Goal: Navigation & Orientation: Find specific page/section

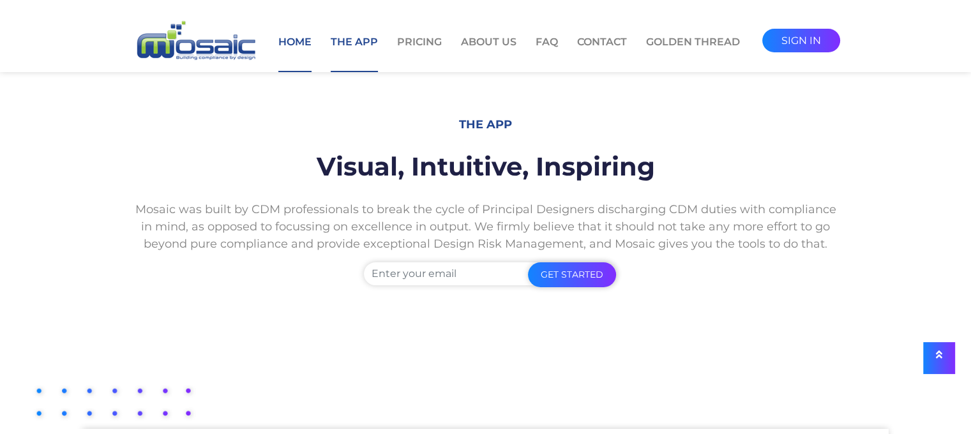
click at [299, 41] on link "Home" at bounding box center [294, 53] width 33 height 38
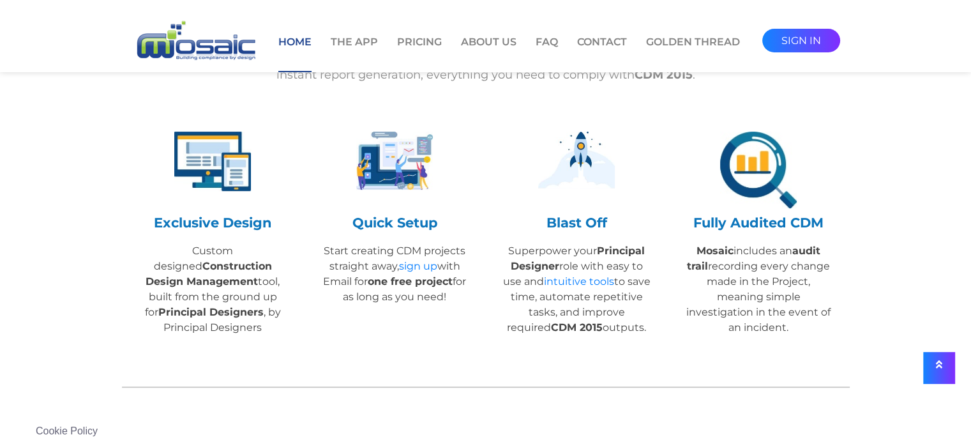
scroll to position [553, 0]
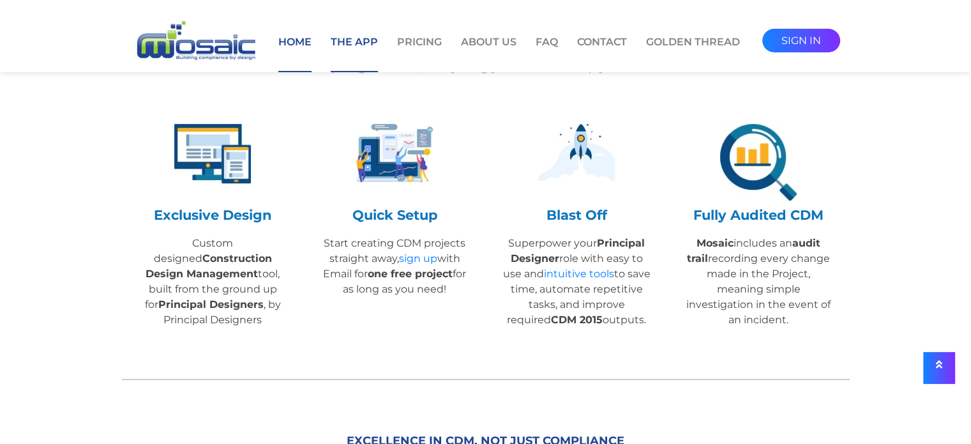
click at [362, 34] on link "The App" at bounding box center [354, 53] width 47 height 38
click at [365, 43] on link "The App" at bounding box center [354, 53] width 47 height 38
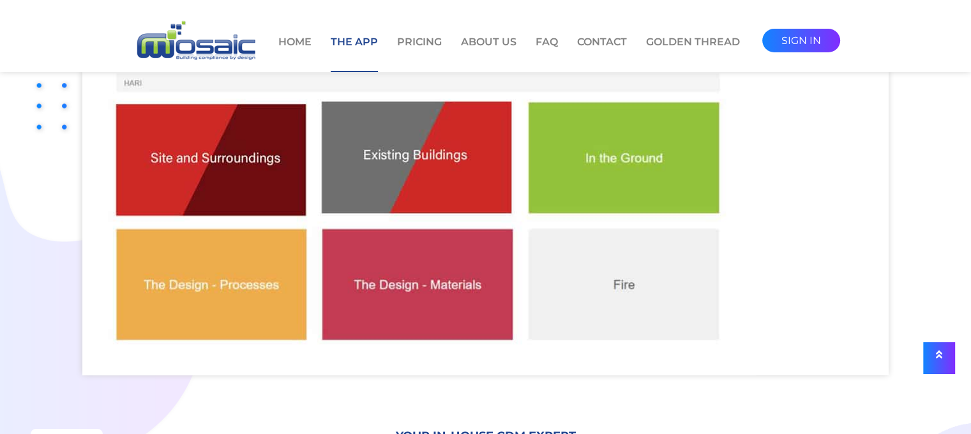
scroll to position [408, 0]
